Goal: Communication & Community: Answer question/provide support

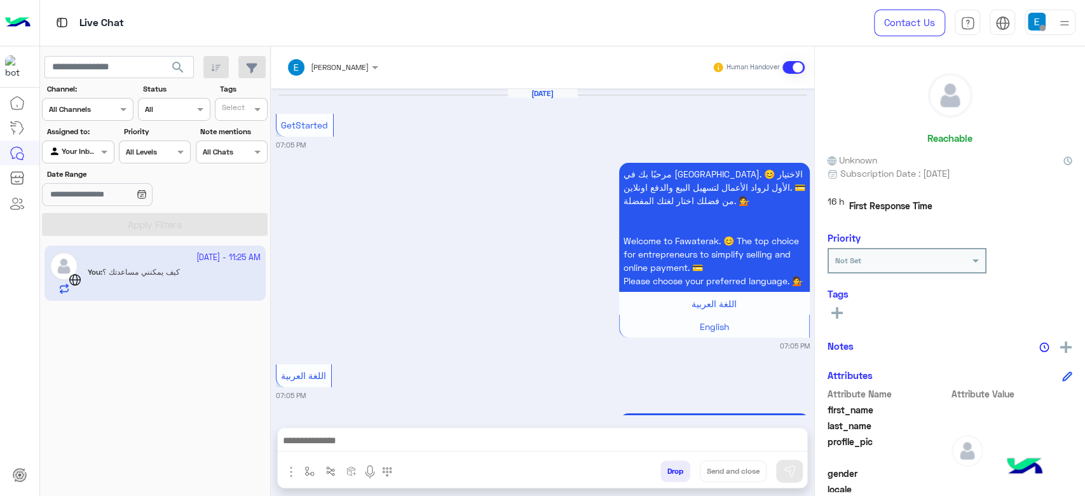
scroll to position [815, 0]
